Goal: Task Accomplishment & Management: Manage account settings

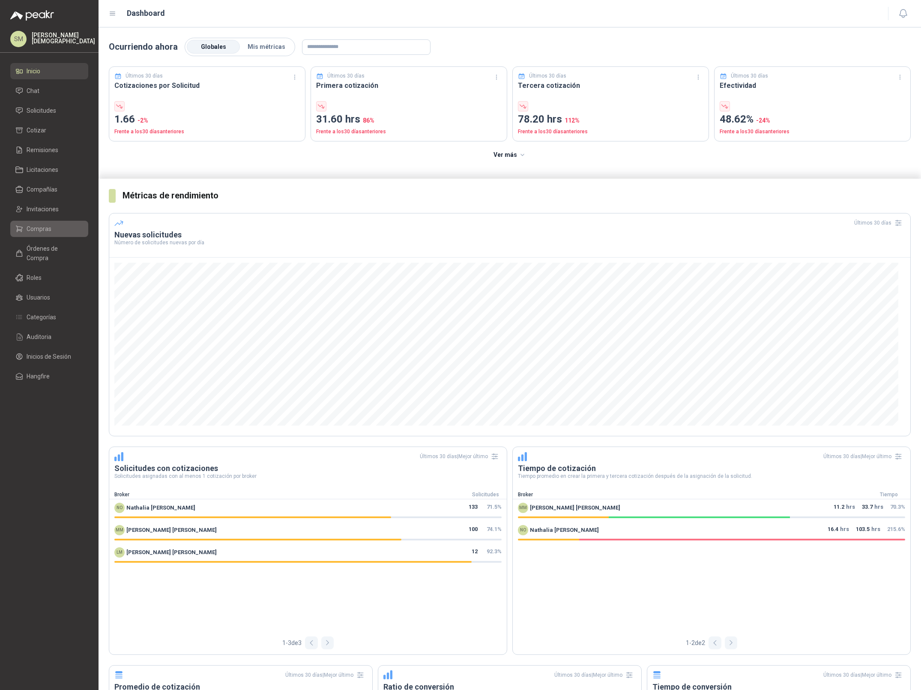
click at [63, 223] on link "Compras" at bounding box center [49, 229] width 78 height 16
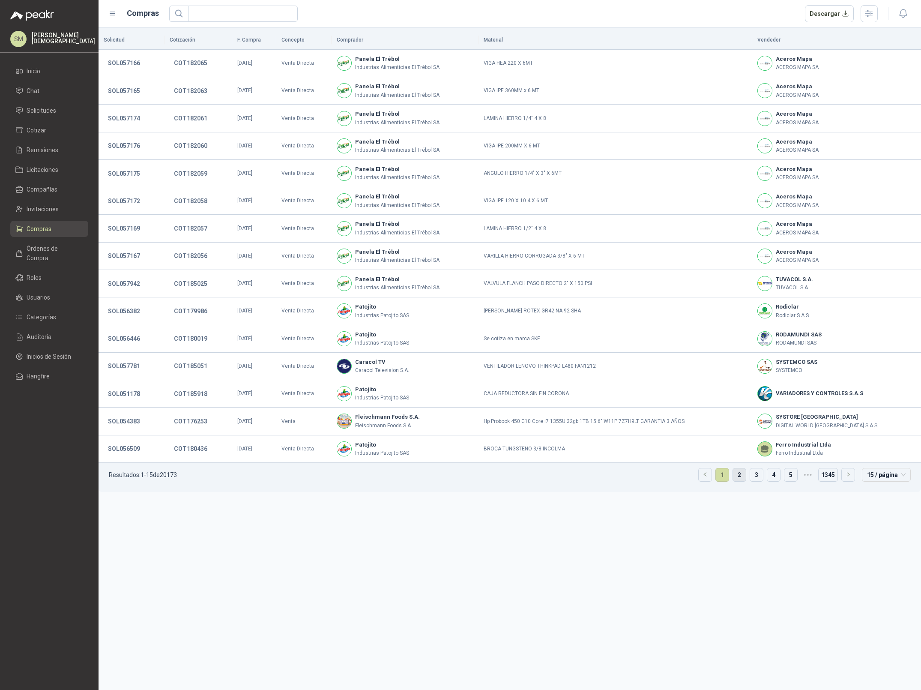
click at [740, 477] on link "2" at bounding box center [739, 474] width 13 height 13
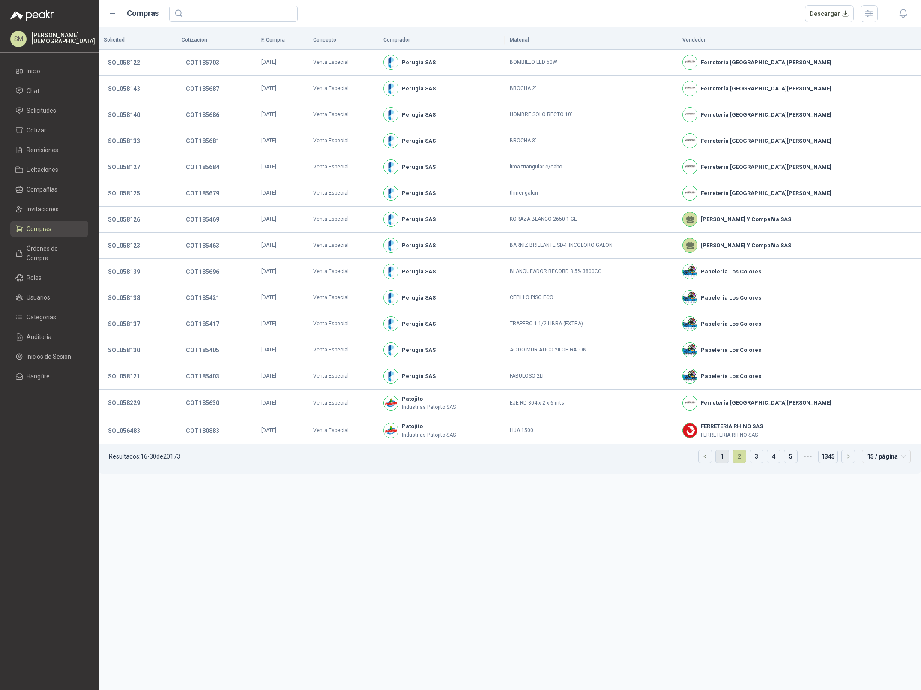
click at [723, 461] on link "1" at bounding box center [722, 456] width 13 height 13
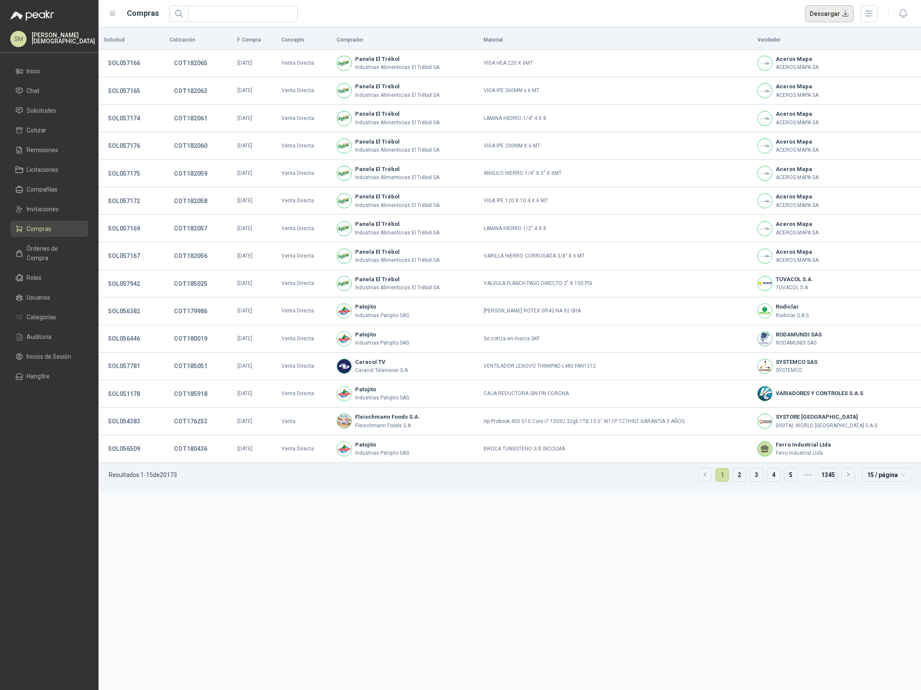
click at [841, 8] on button "Descargar" at bounding box center [829, 13] width 49 height 17
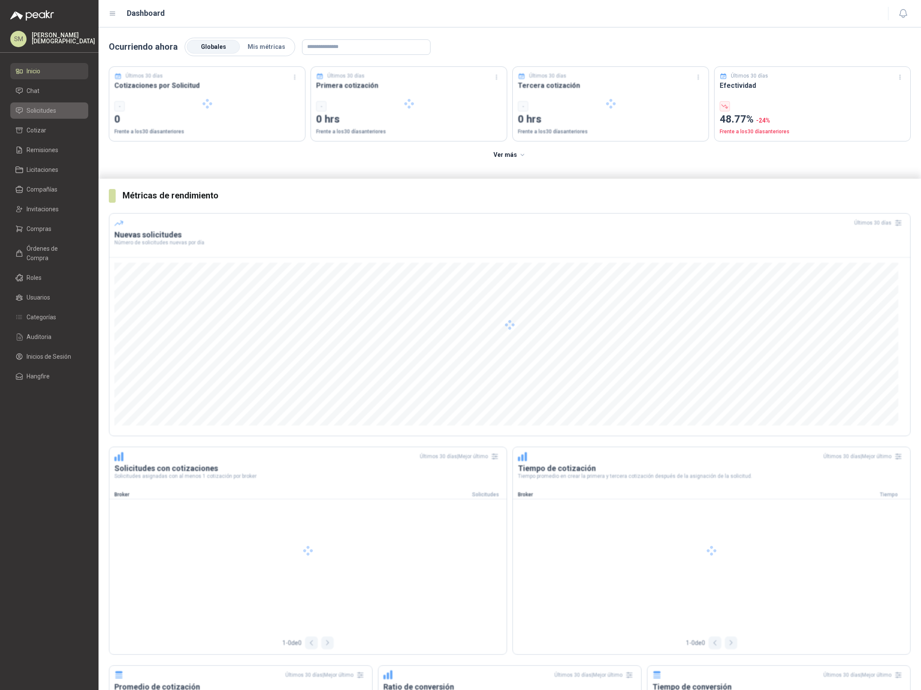
click at [42, 109] on span "Solicitudes" at bounding box center [42, 110] width 30 height 9
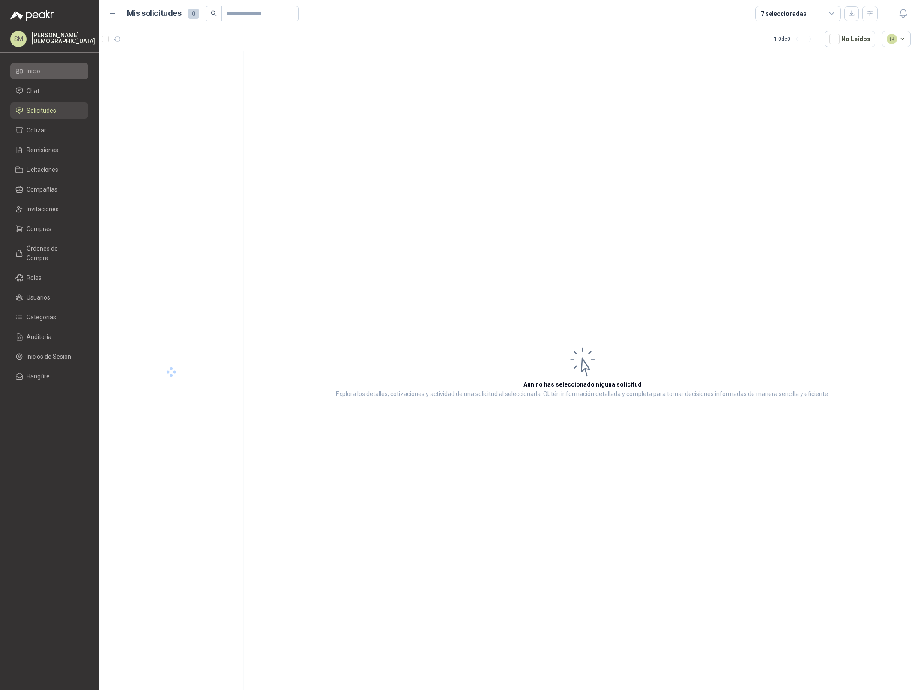
click at [40, 73] on span "Inicio" at bounding box center [34, 70] width 14 height 9
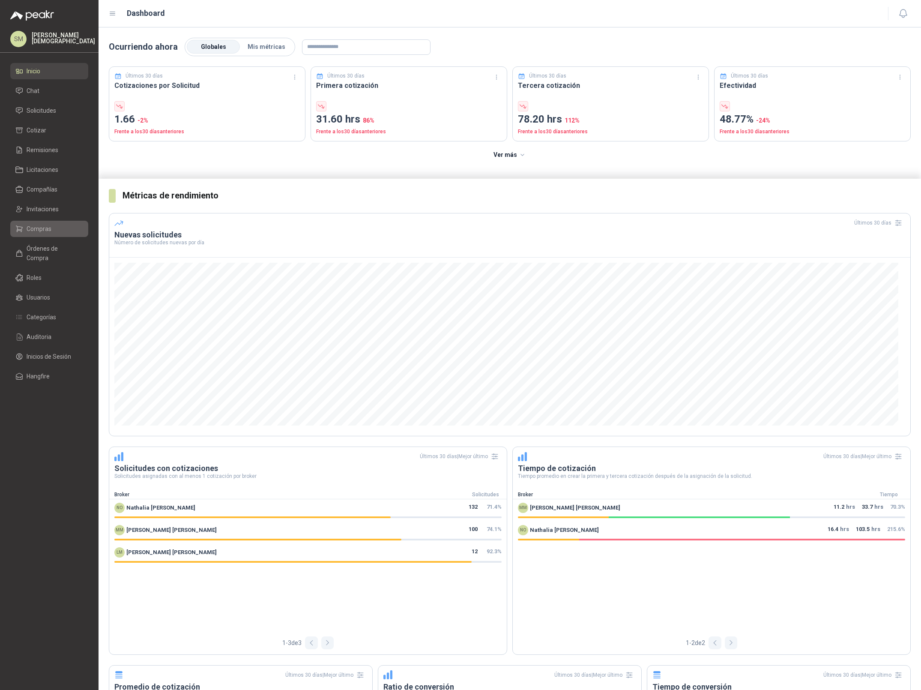
click at [47, 228] on span "Compras" at bounding box center [39, 228] width 25 height 9
